Goal: Find contact information: Find contact information

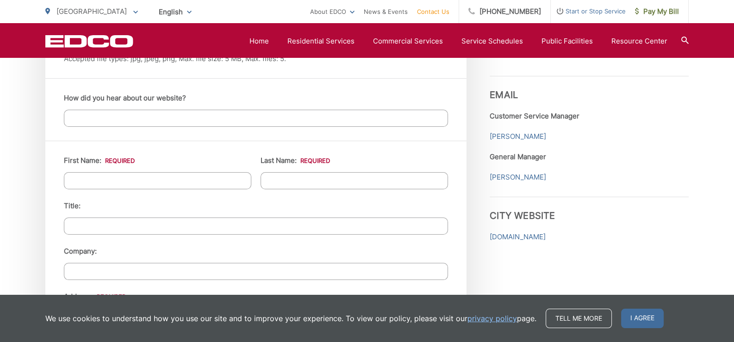
scroll to position [787, 0]
click at [517, 177] on link "Mark Perumean" at bounding box center [518, 177] width 56 height 11
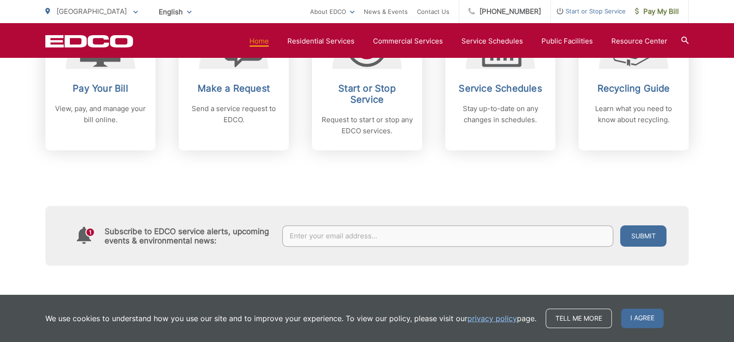
scroll to position [509, 0]
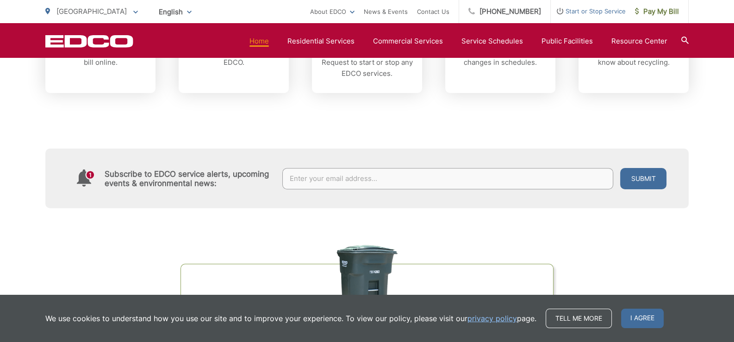
click at [636, 313] on span "I agree" at bounding box center [642, 318] width 43 height 19
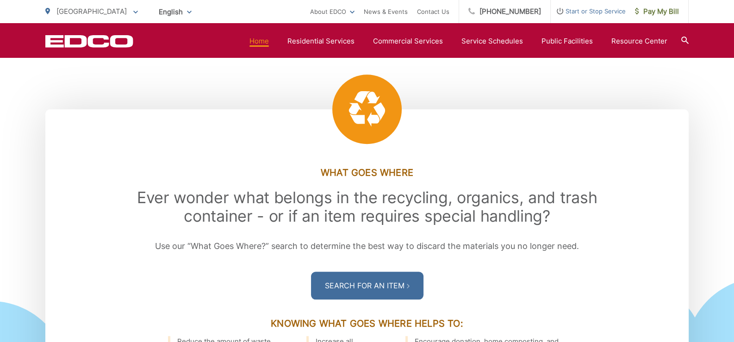
scroll to position [1157, 0]
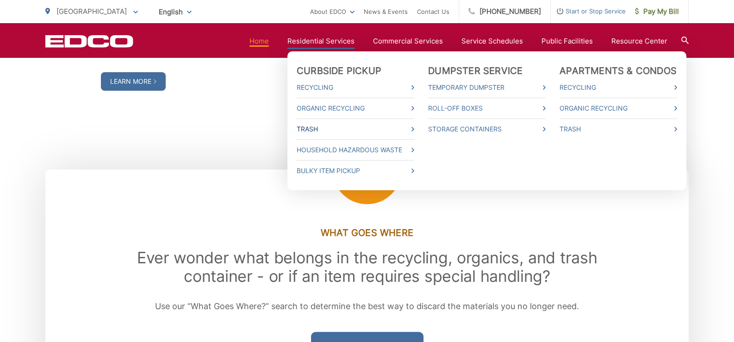
click at [313, 132] on link "Trash" at bounding box center [356, 129] width 118 height 11
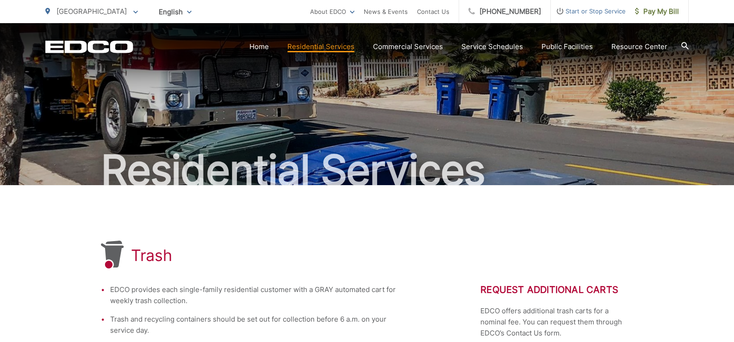
click at [442, 10] on link "Contact Us" at bounding box center [433, 11] width 32 height 11
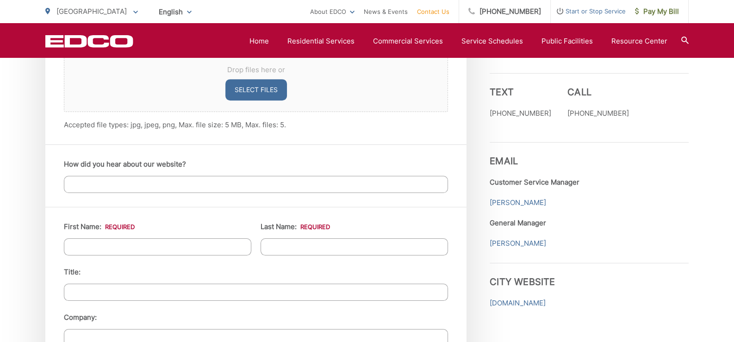
scroll to position [740, 0]
